Goal: Task Accomplishment & Management: Manage account settings

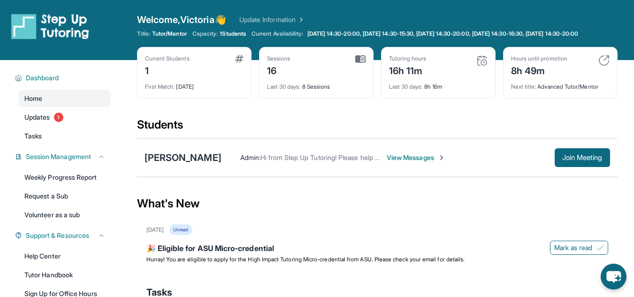
scroll to position [20, 0]
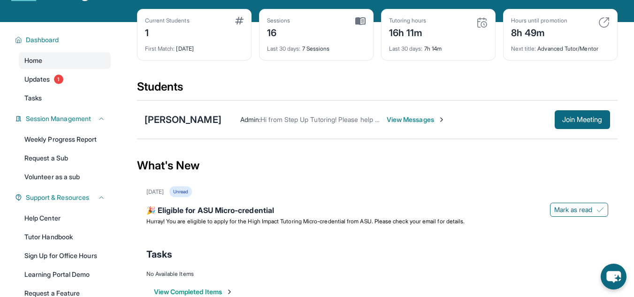
scroll to position [37, 0]
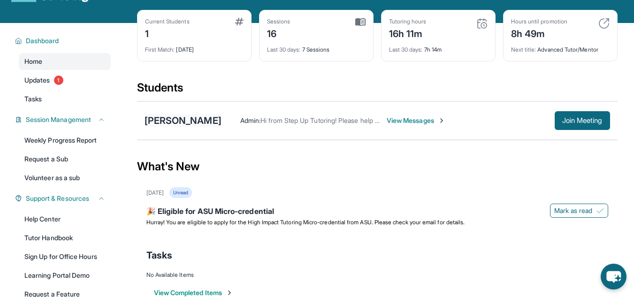
click at [176, 127] on div "[PERSON_NAME]" at bounding box center [182, 120] width 77 height 13
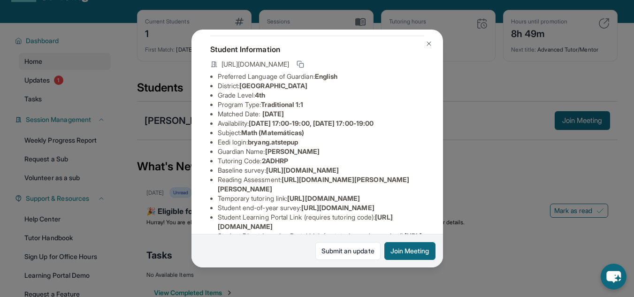
scroll to position [45, 0]
click at [339, 249] on link "Submit an update" at bounding box center [347, 251] width 65 height 18
click at [511, 99] on div "Bryan Garcia Guardian: Edwin Garcia Student Information https://student-portal.…" at bounding box center [317, 148] width 634 height 297
